Goal: Task Accomplishment & Management: Use online tool/utility

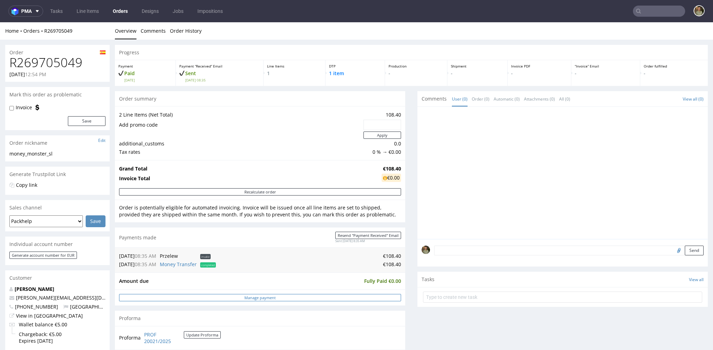
scroll to position [136, 0]
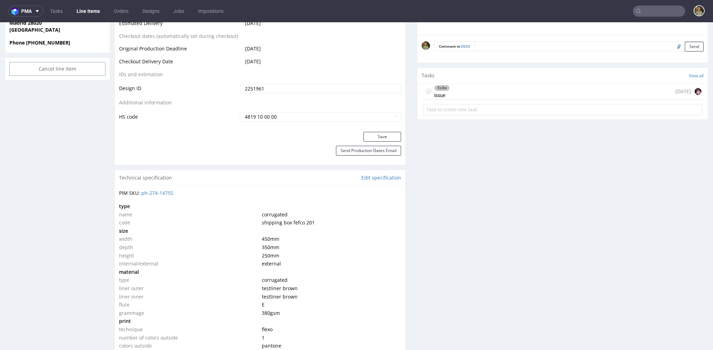
scroll to position [427, 0]
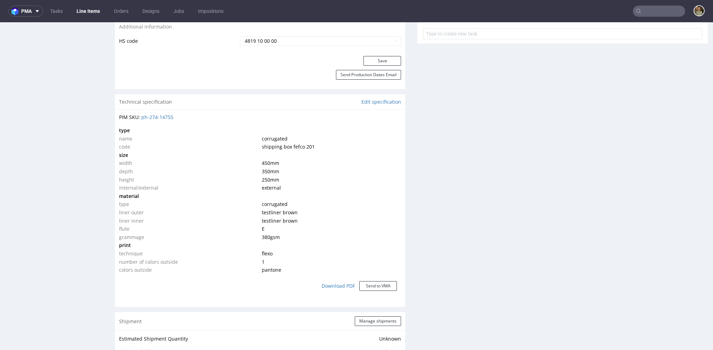
click at [447, 118] on div "Production Files - Design 2251961 Spit Request spit Spit not generated DBY k90 …" at bounding box center [562, 259] width 290 height 1094
click at [379, 102] on link "Edit specification" at bounding box center [381, 101] width 40 height 7
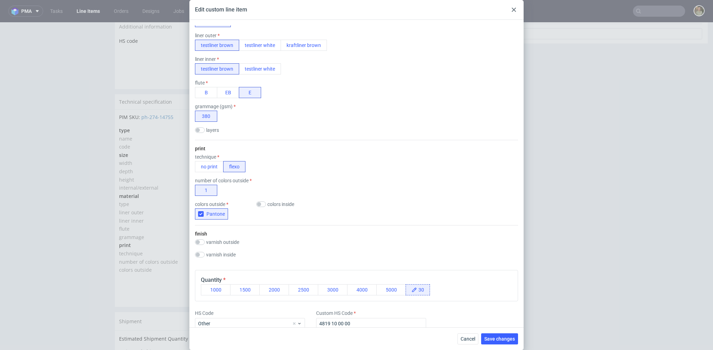
scroll to position [0, 0]
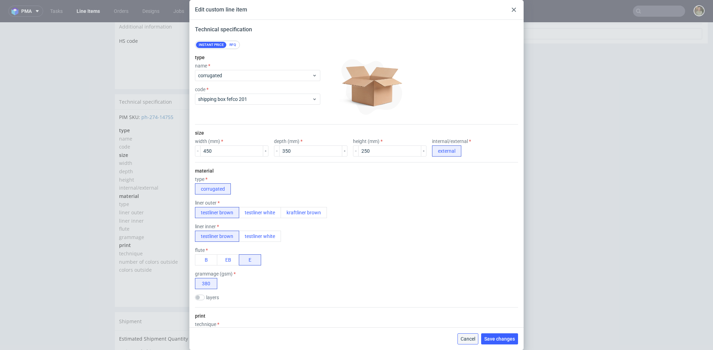
click at [467, 339] on span "Cancel" at bounding box center [467, 338] width 15 height 5
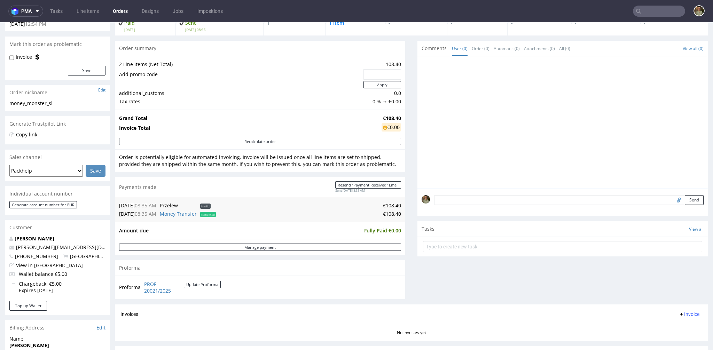
scroll to position [122, 0]
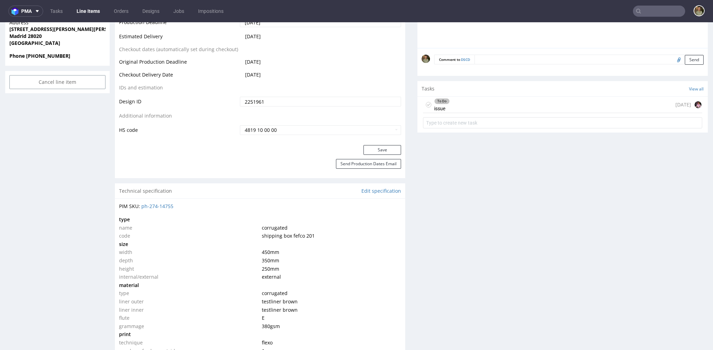
scroll to position [400, 0]
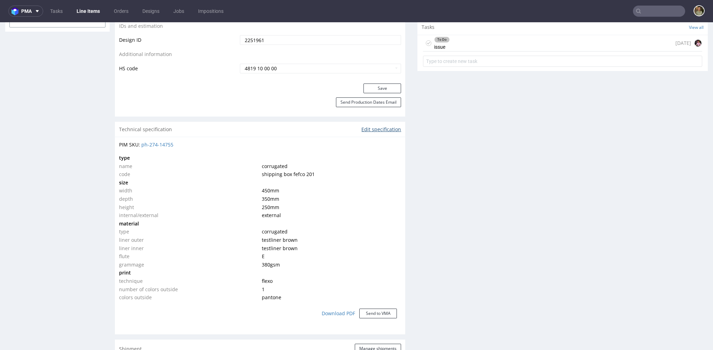
click at [369, 127] on link "Edit specification" at bounding box center [381, 129] width 40 height 7
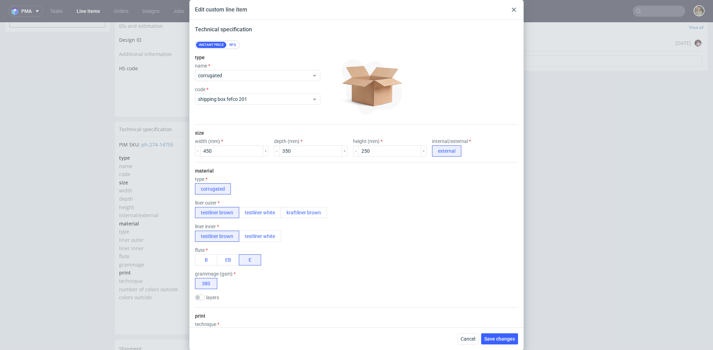
scroll to position [117, 0]
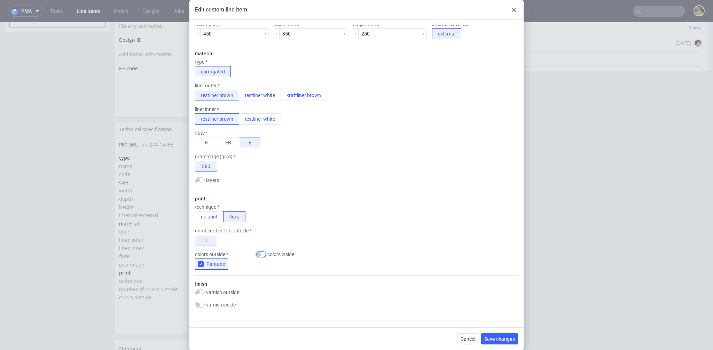
click at [260, 254] on input "checkbox" at bounding box center [261, 255] width 10 height 6
checkbox input "false"
click at [204, 212] on button "no print" at bounding box center [209, 216] width 29 height 11
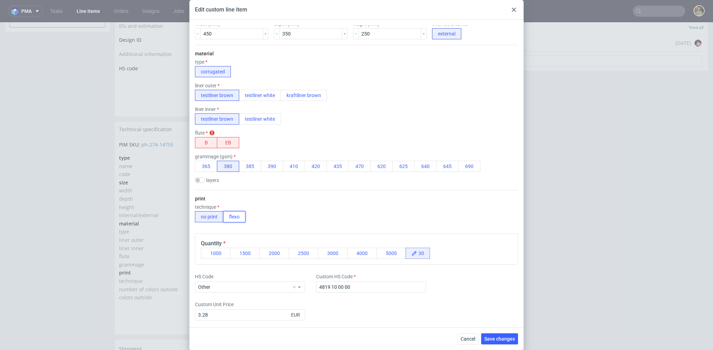
click at [237, 213] on button "flexo" at bounding box center [234, 216] width 22 height 11
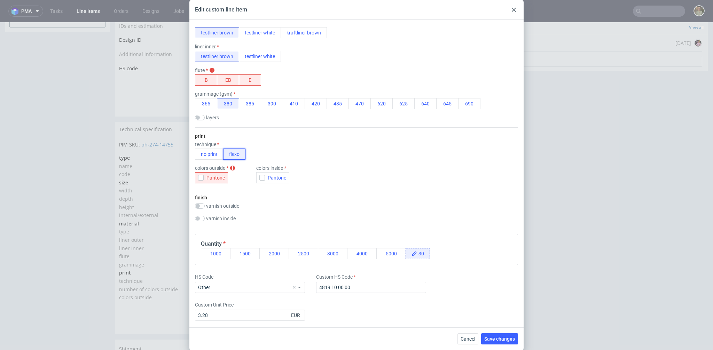
scroll to position [182, 0]
click at [466, 336] on span "Cancel" at bounding box center [467, 338] width 15 height 5
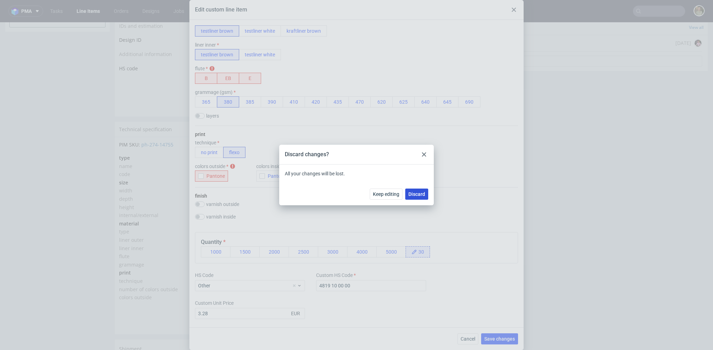
click at [415, 197] on button "Discard" at bounding box center [416, 194] width 23 height 11
